Goal: Information Seeking & Learning: Learn about a topic

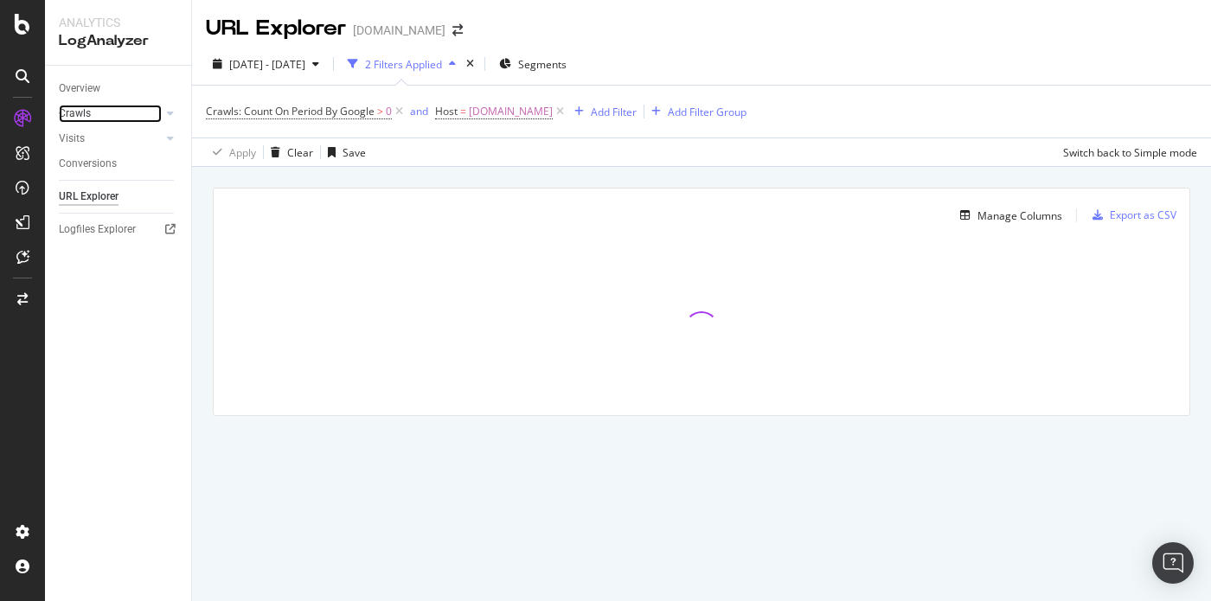
click at [147, 123] on link "Crawls" at bounding box center [110, 114] width 103 height 18
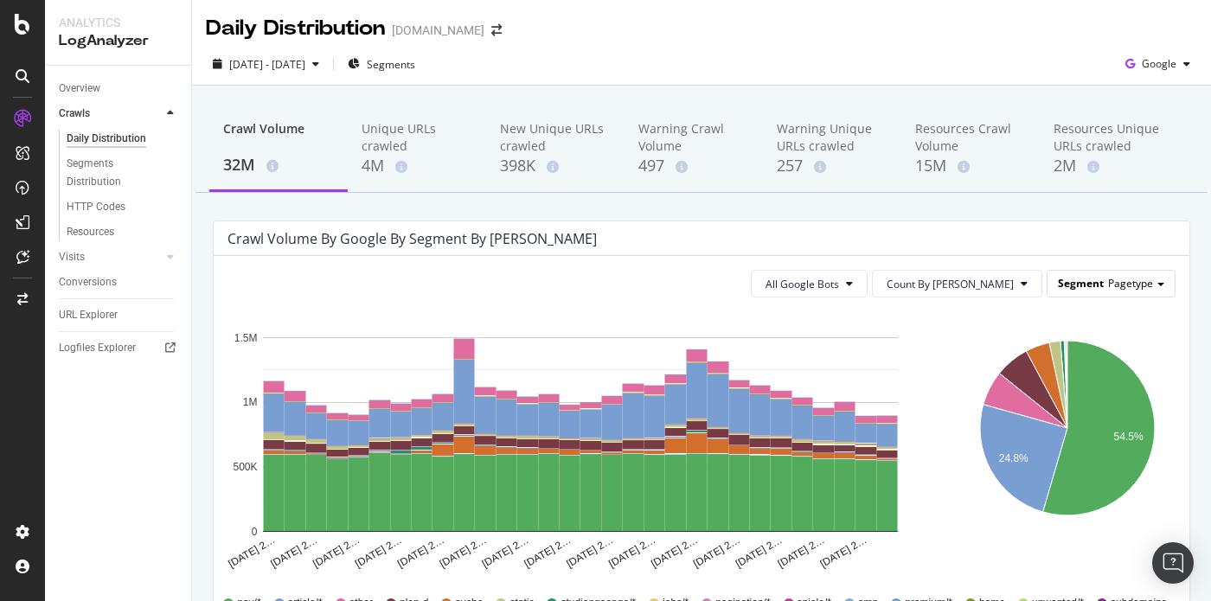
click at [1095, 286] on span "Segment" at bounding box center [1081, 283] width 46 height 15
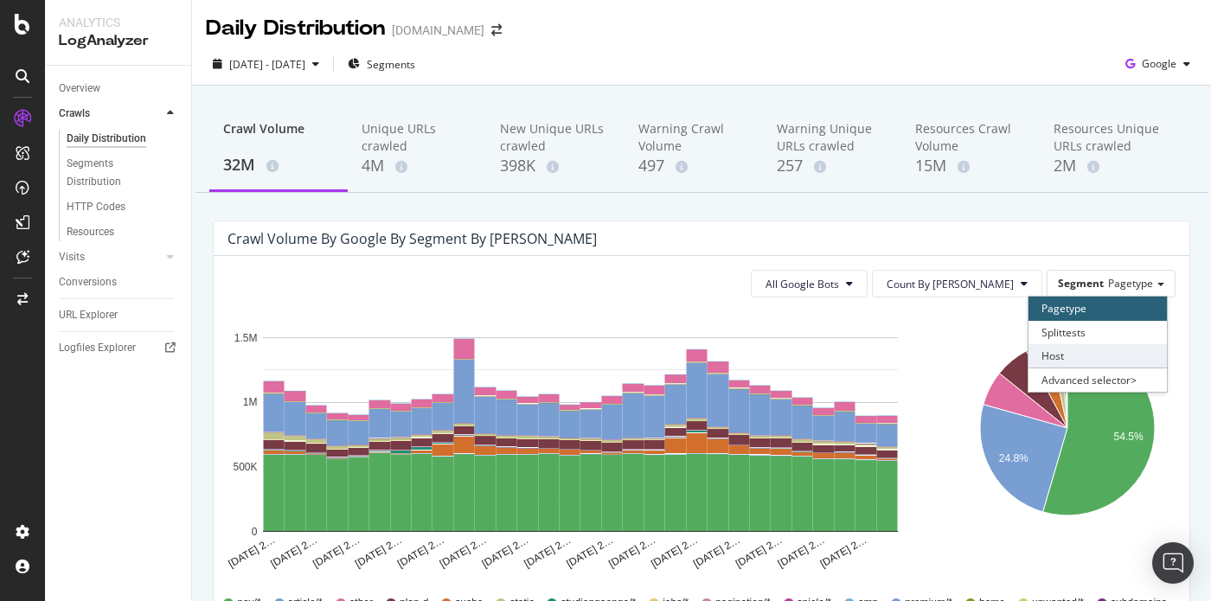
click at [1073, 352] on div "Host" at bounding box center [1097, 355] width 138 height 23
